Goal: Task Accomplishment & Management: Use online tool/utility

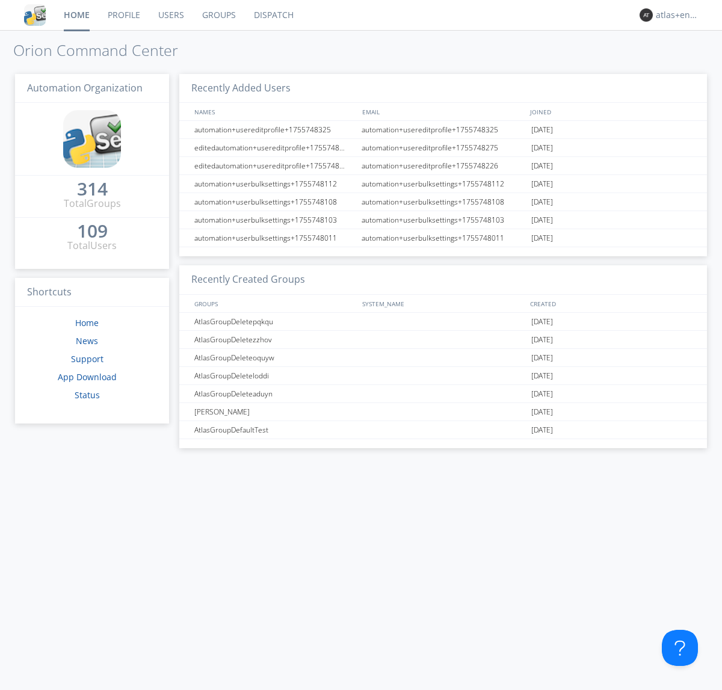
click at [273, 15] on link "Dispatch" at bounding box center [274, 15] width 58 height 30
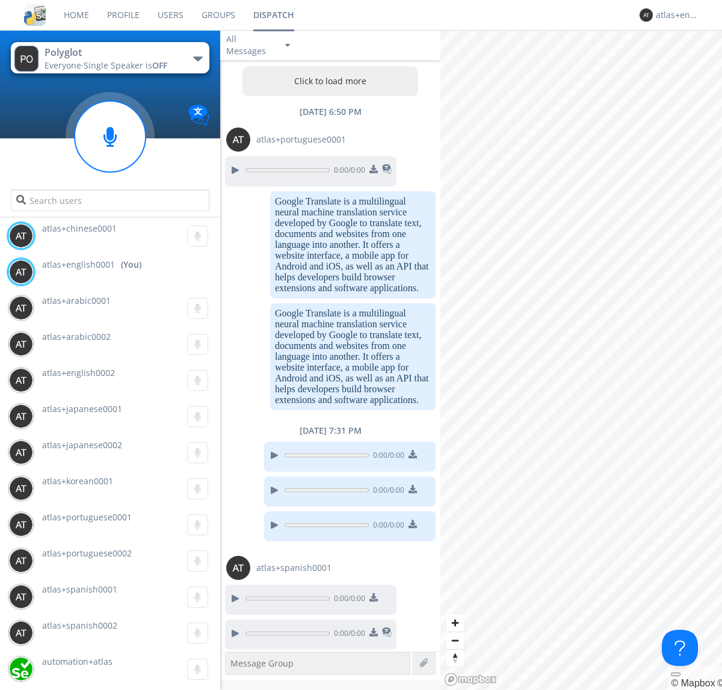
click at [327, 81] on button "Click to load more" at bounding box center [330, 81] width 176 height 30
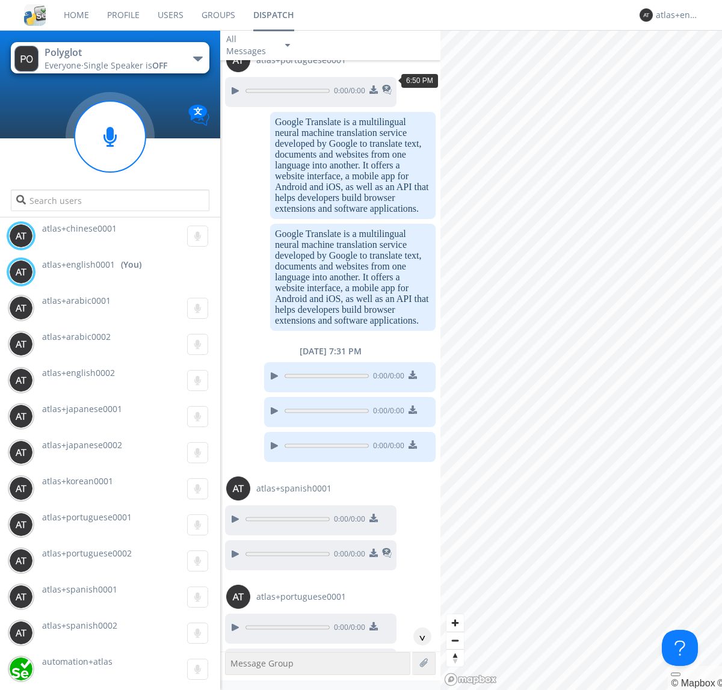
scroll to position [1667, 0]
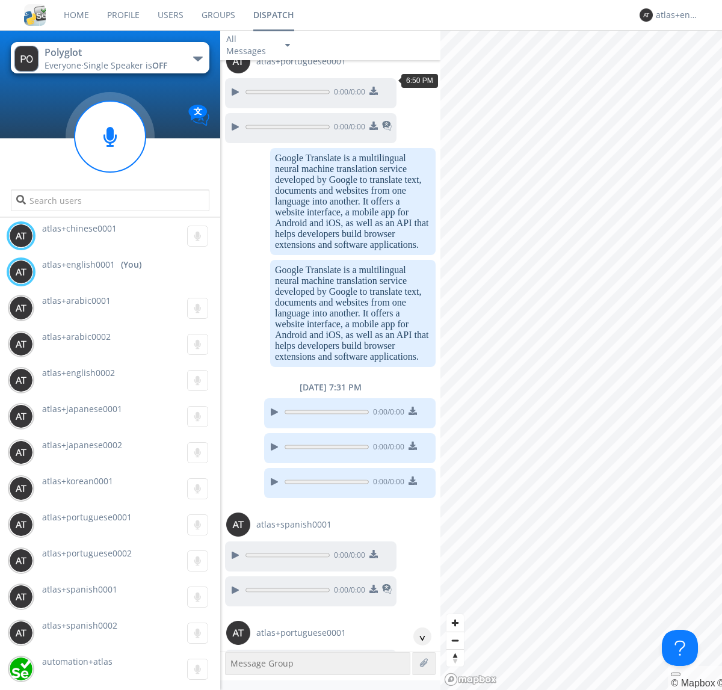
click at [418, 637] on div "^" at bounding box center [422, 637] width 18 height 18
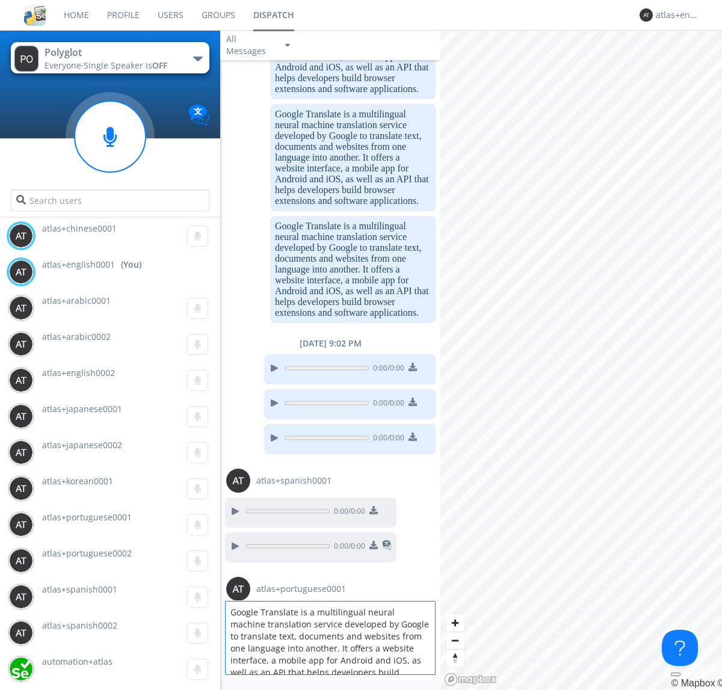
scroll to position [16, 0]
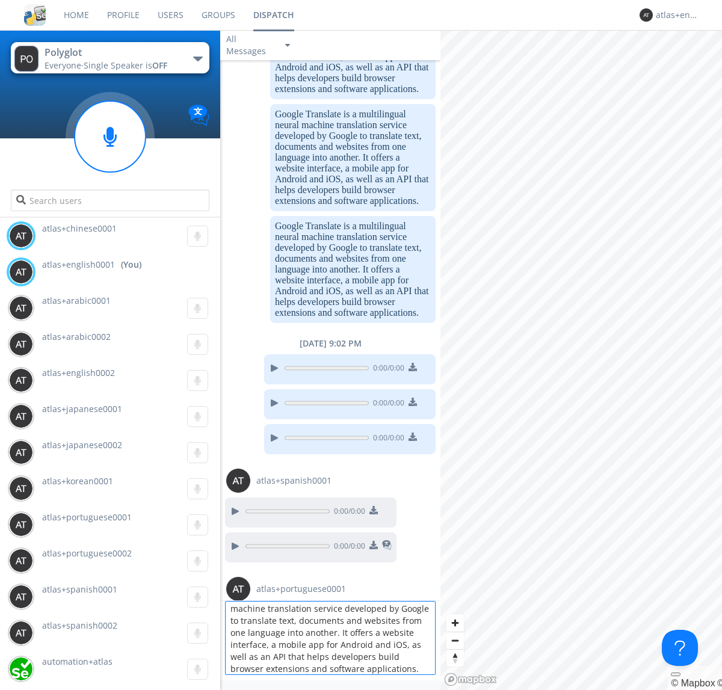
type textarea "Google Translate is a multilingual neural machine translation service developed…"
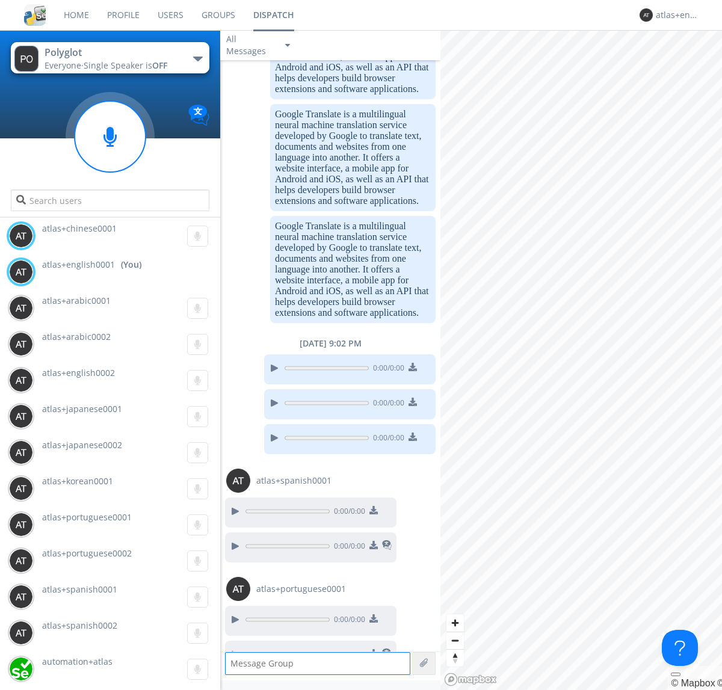
scroll to position [2445, 0]
